Goal: Find specific page/section: Find specific page/section

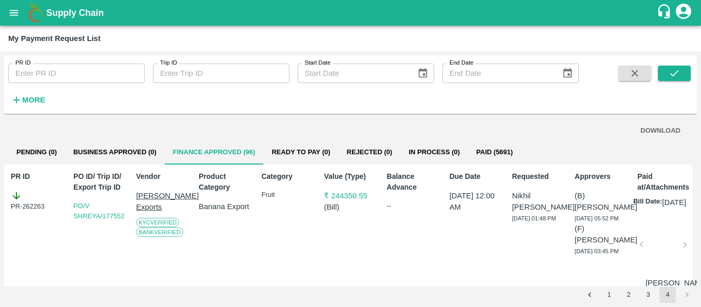
click at [18, 21] on button "open drawer" at bounding box center [14, 13] width 24 height 24
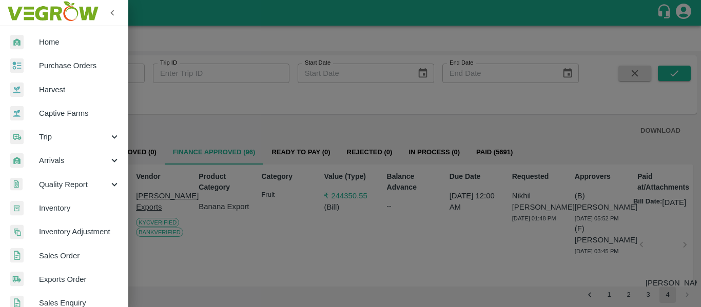
click at [71, 67] on span "Purchase Orders" at bounding box center [79, 65] width 81 height 11
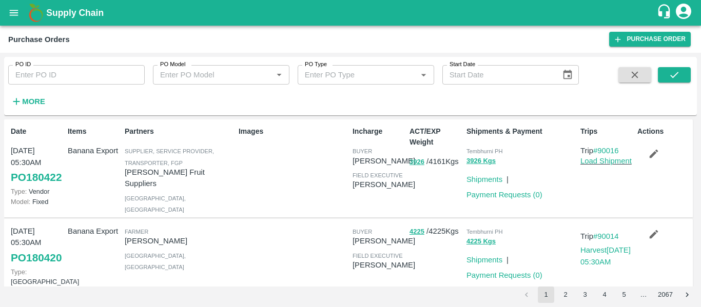
click at [16, 13] on icon "open drawer" at bounding box center [14, 13] width 9 height 6
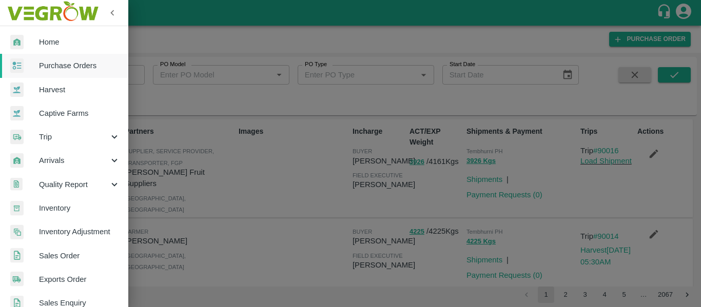
click at [67, 62] on span "Purchase Orders" at bounding box center [79, 65] width 81 height 11
